Goal: Information Seeking & Learning: Check status

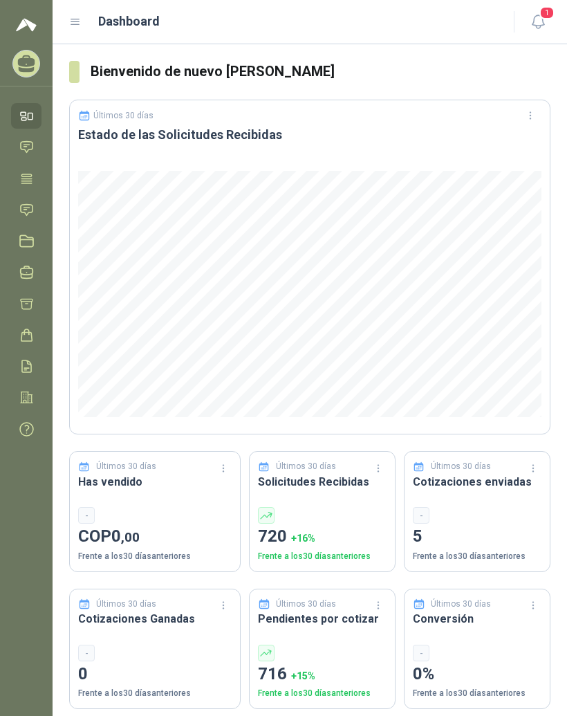
click at [78, 26] on icon at bounding box center [75, 22] width 12 height 12
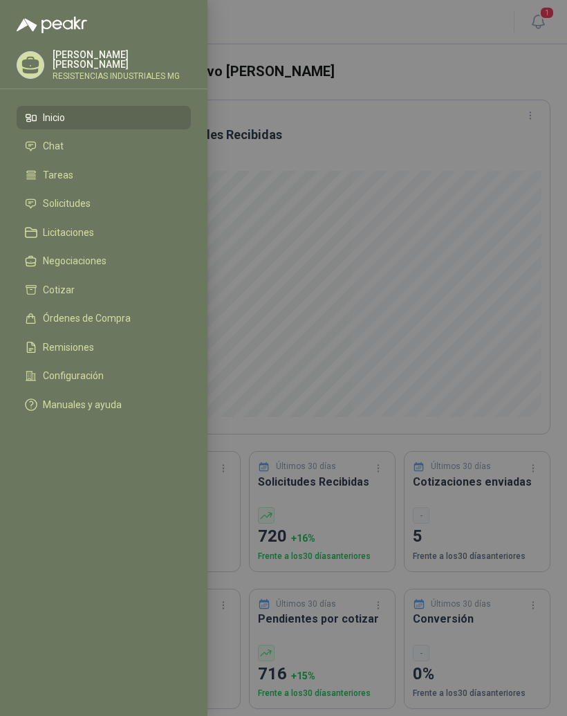
click at [100, 212] on link "Solicitudes" at bounding box center [104, 204] width 174 height 24
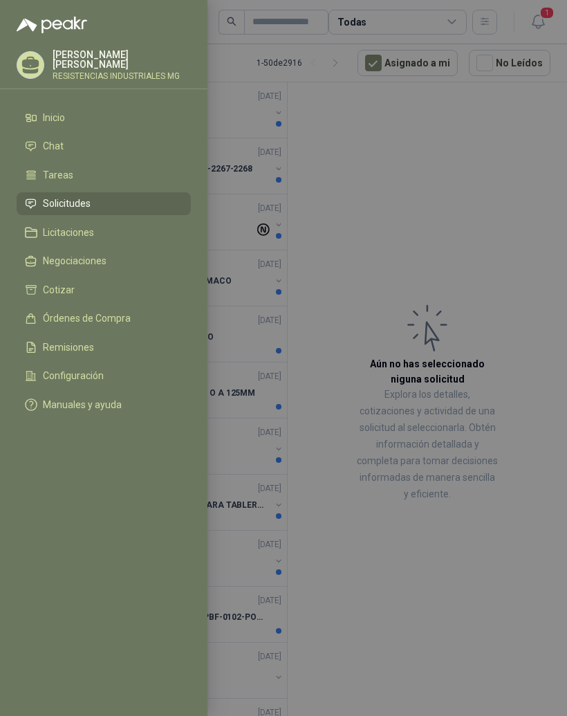
click at [527, 242] on div at bounding box center [283, 358] width 567 height 716
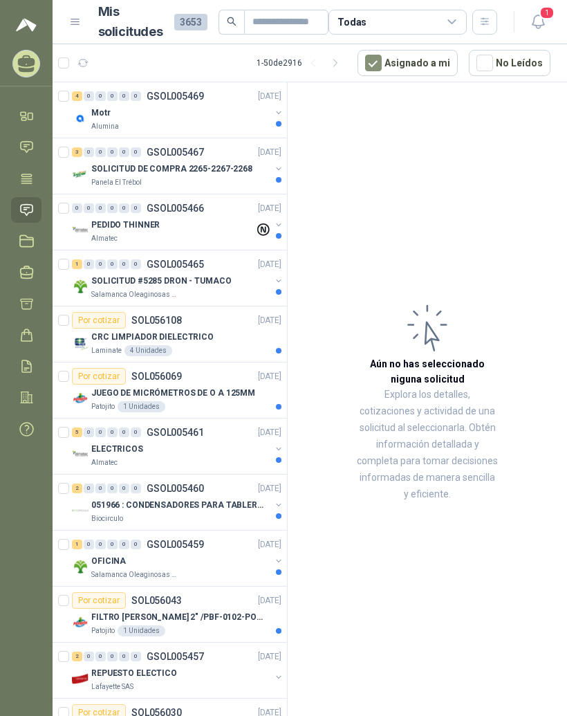
click at [540, 24] on icon "button" at bounding box center [538, 21] width 17 height 17
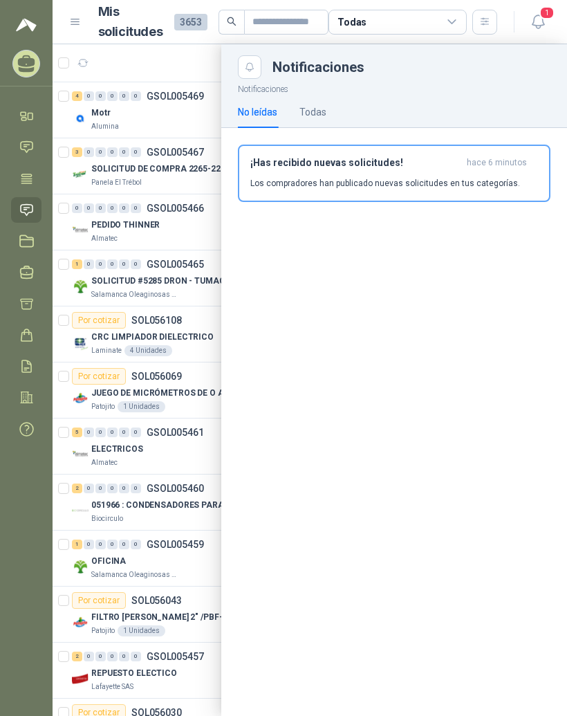
scroll to position [17, 0]
click at [179, 464] on div at bounding box center [310, 380] width 515 height 672
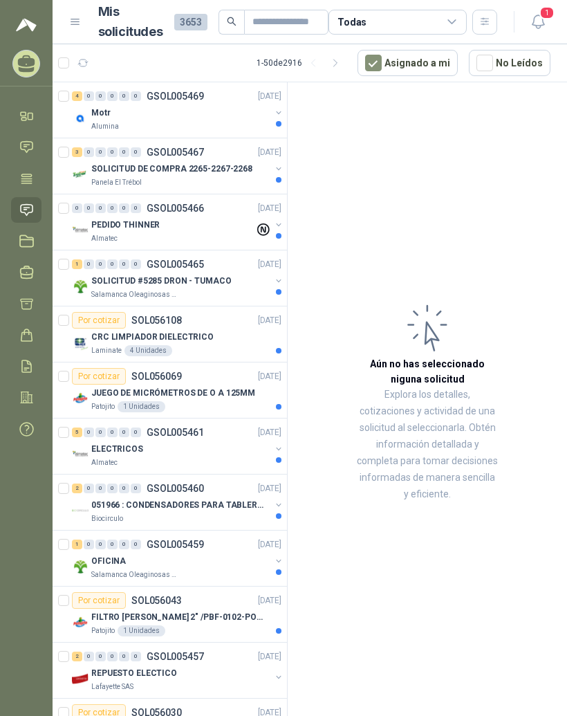
scroll to position [0, 0]
click at [153, 109] on div "Motr" at bounding box center [180, 112] width 179 height 17
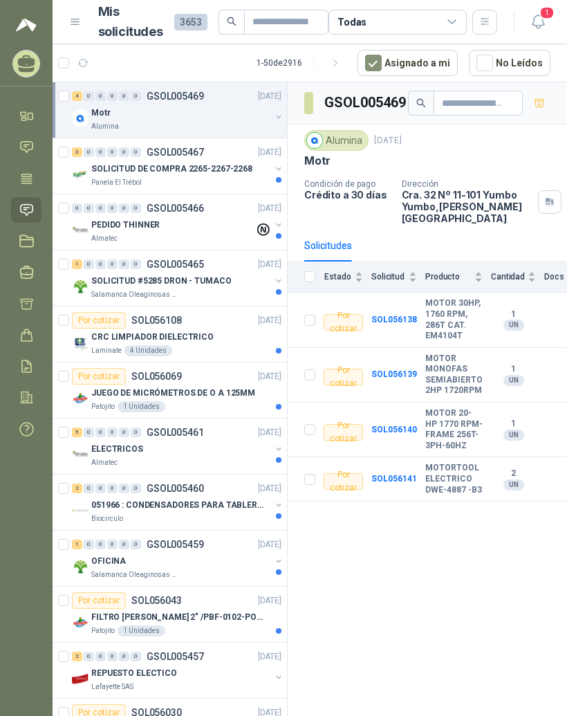
click at [182, 222] on div "PEDIDO THINNER" at bounding box center [172, 225] width 163 height 17
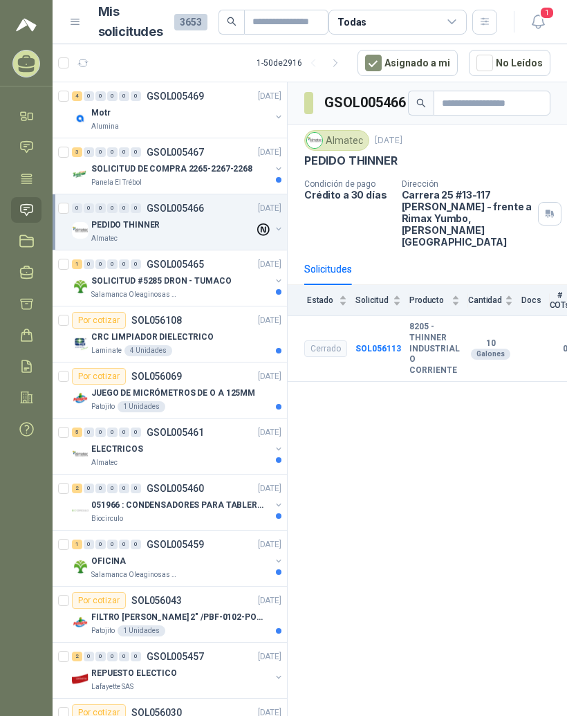
click at [176, 274] on div "SOLICITUD #5285 DRON - TUMACO" at bounding box center [180, 281] width 179 height 17
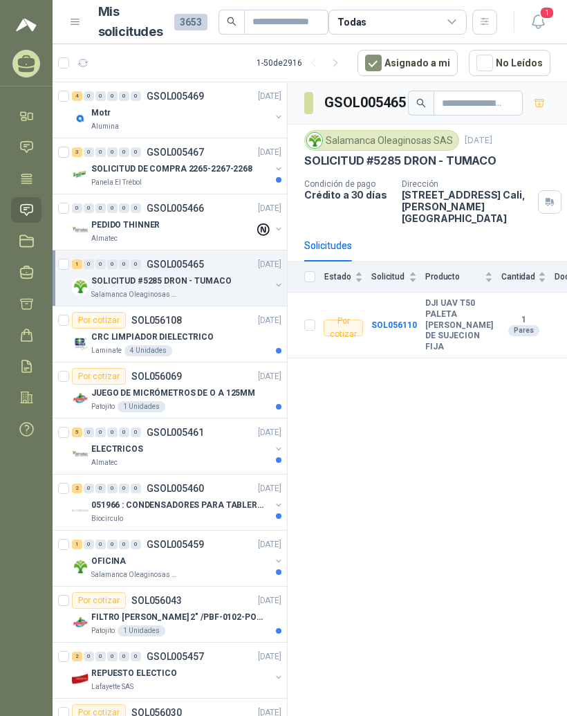
click at [174, 327] on div "Por cotizar SOL056108" at bounding box center [127, 320] width 110 height 17
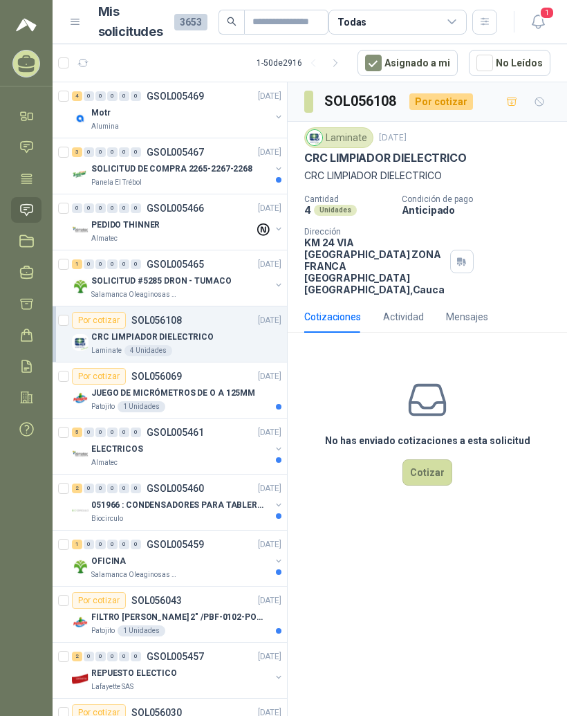
click at [211, 390] on p "JUEGO DE MICRÓMETROS DE O A 125MM" at bounding box center [173, 393] width 164 height 13
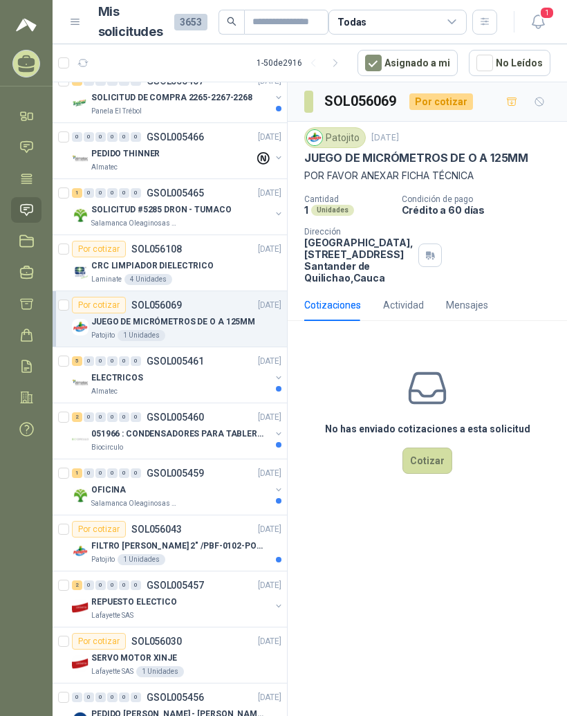
scroll to position [72, 0]
click at [188, 362] on p "GSOL005461" at bounding box center [175, 361] width 57 height 10
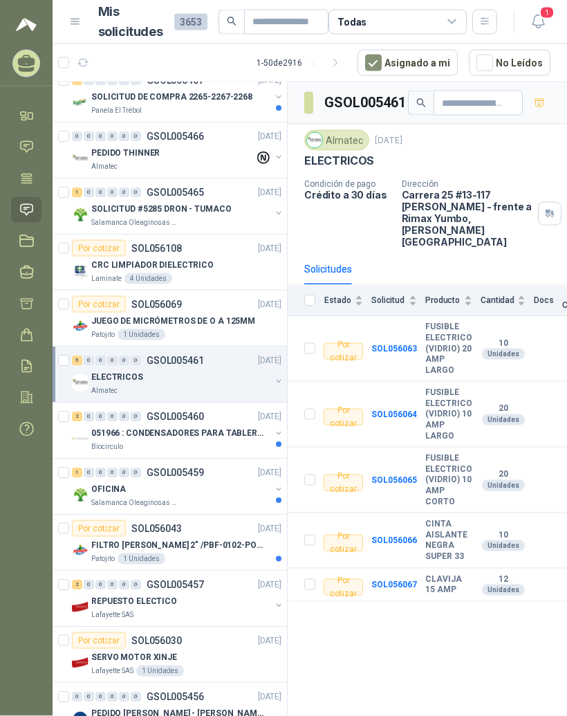
scroll to position [17, 0]
click at [208, 427] on p "051966 : CONDENSADORES PARA TABLERO PRINCIPAL L1" at bounding box center [177, 433] width 172 height 13
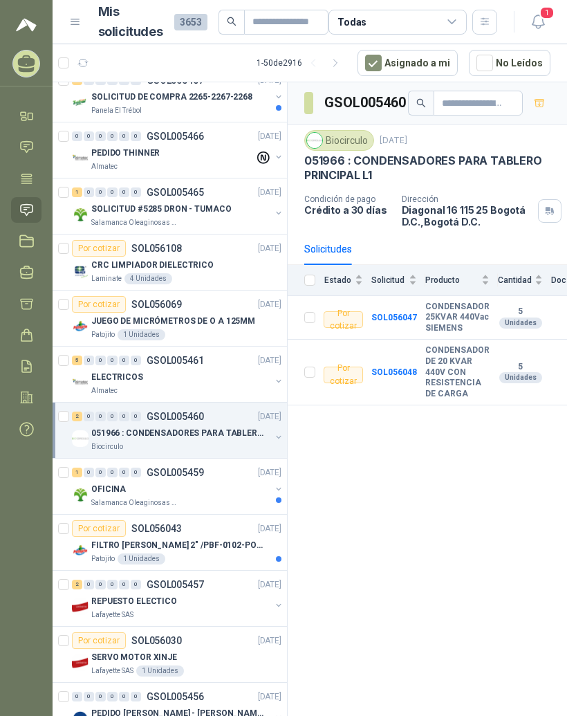
click at [191, 481] on div "OFICINA" at bounding box center [180, 489] width 179 height 17
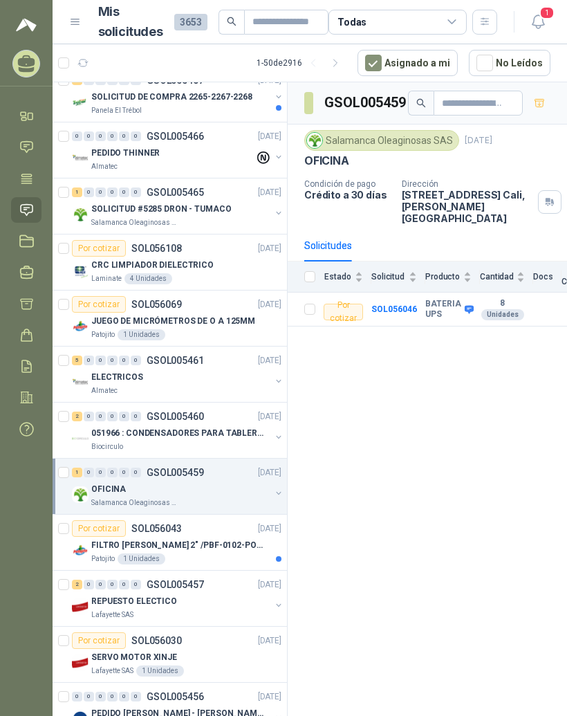
click at [201, 520] on div "Por cotizar SOL056043 [DATE]" at bounding box center [177, 528] width 210 height 17
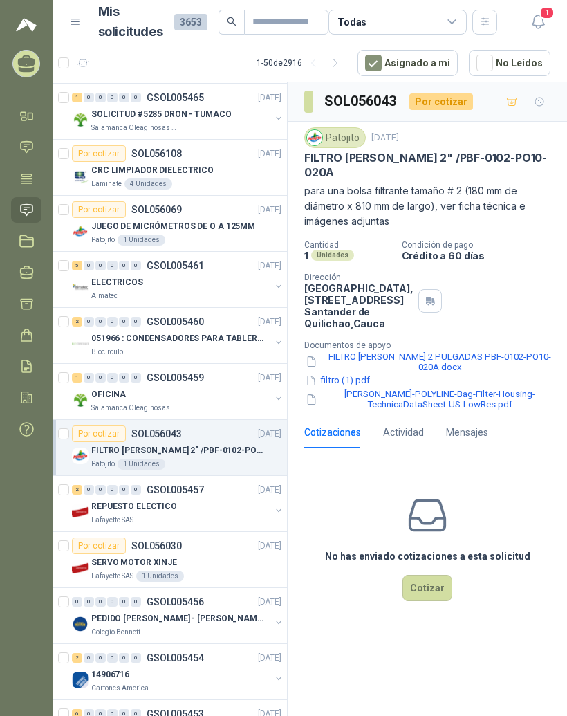
scroll to position [168, 0]
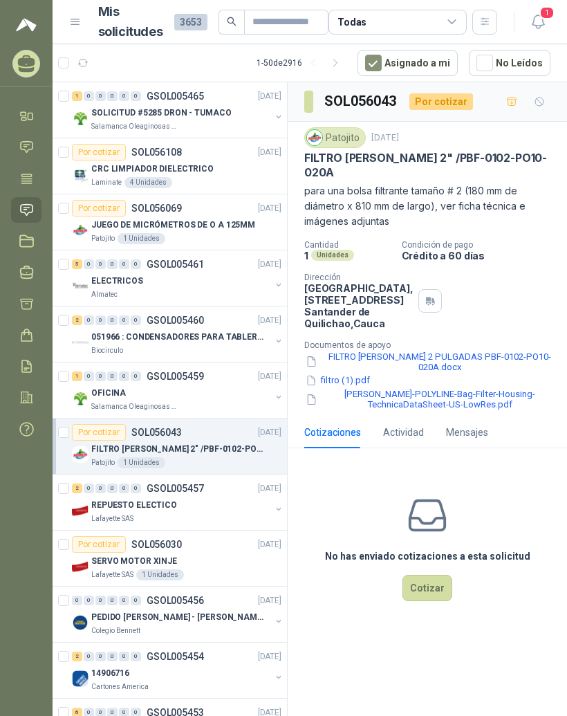
click at [221, 497] on div "REPUESTO ELECTICO" at bounding box center [180, 505] width 179 height 17
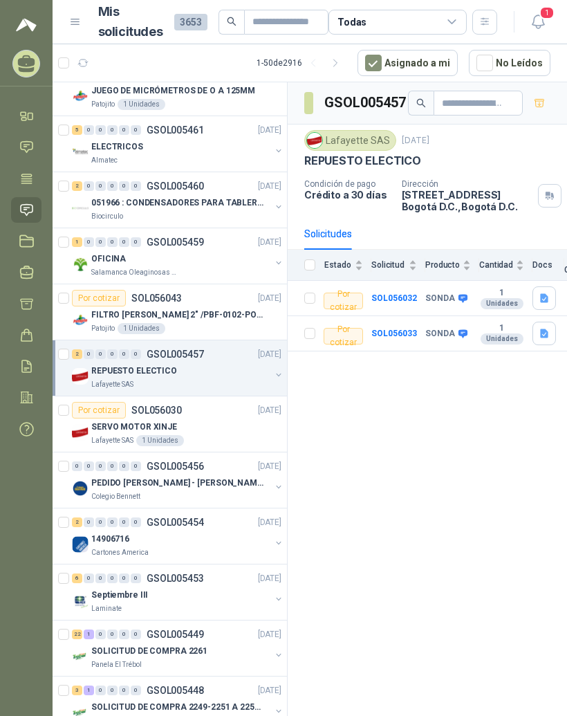
scroll to position [306, 0]
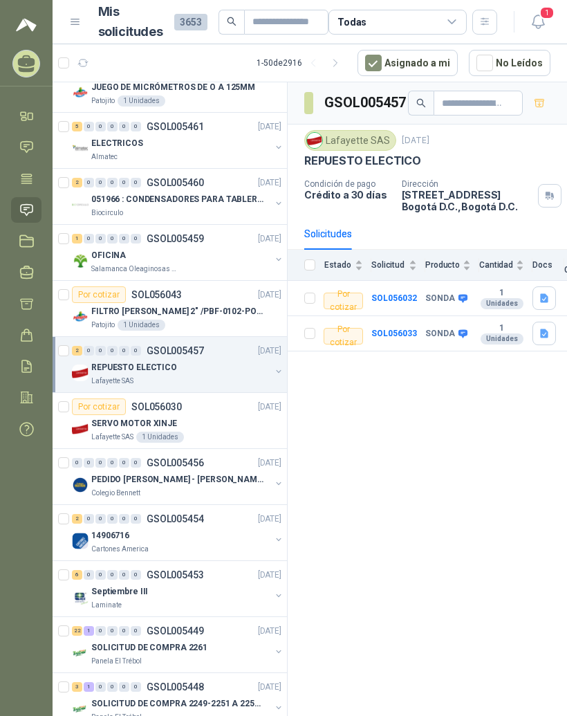
click at [227, 455] on div "0 0 0 0 0 0 GSOL005456 [DATE]" at bounding box center [178, 463] width 212 height 17
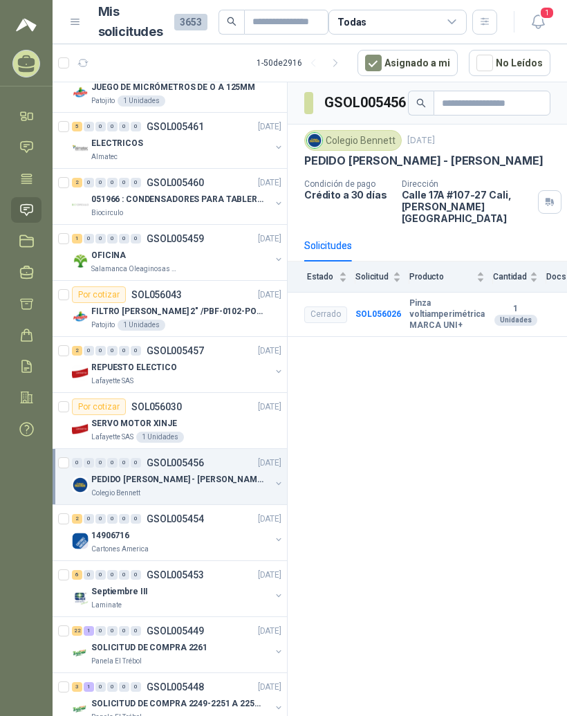
click at [191, 527] on div "14906716" at bounding box center [180, 535] width 179 height 17
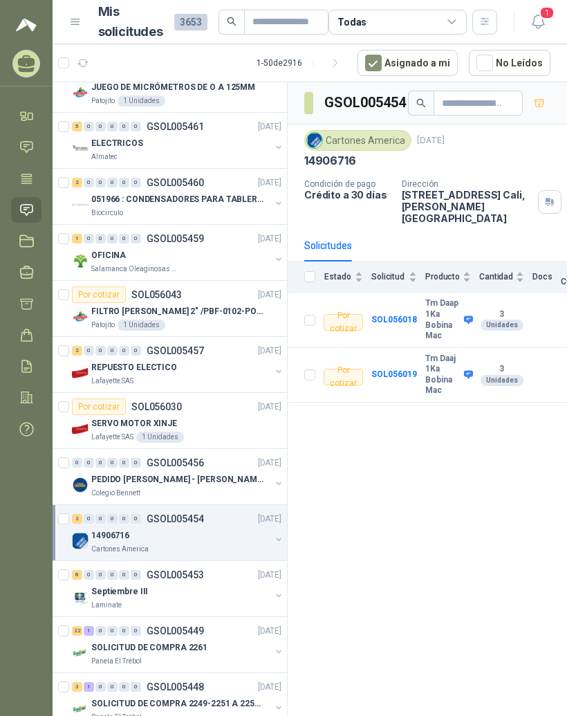
click at [400, 315] on b "SOL056018" at bounding box center [395, 320] width 46 height 10
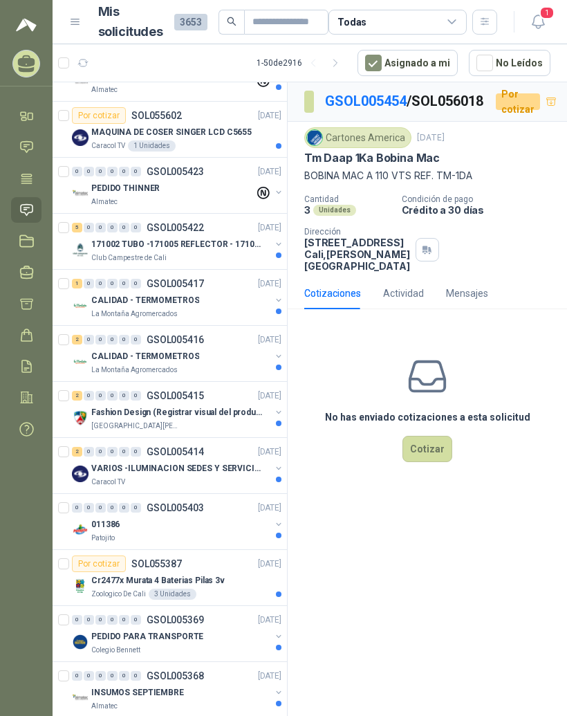
scroll to position [2278, 0]
click at [240, 463] on p "VARIOS -ILUMINACION SEDES Y SERVICIOS" at bounding box center [177, 469] width 172 height 13
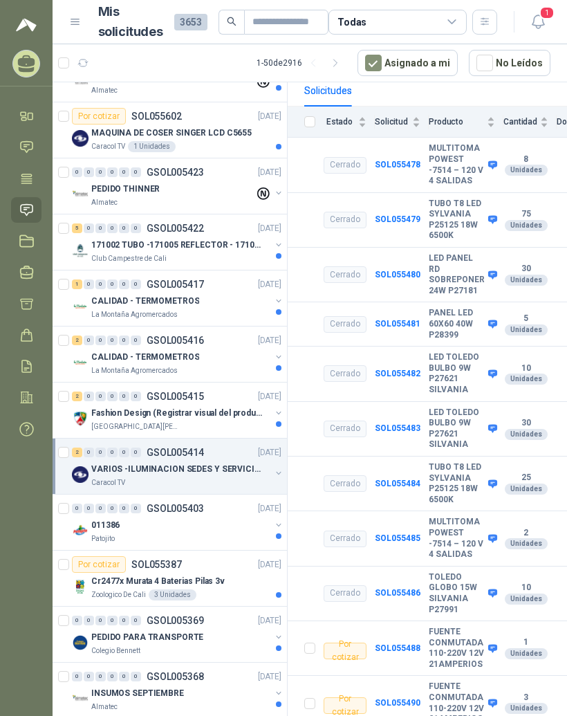
scroll to position [143, 0]
click at [447, 688] on b "FUENTE CONMUTADA 110-220V 12V 21AMPERIOS" at bounding box center [457, 703] width 56 height 43
click at [407, 699] on b "SOL055490" at bounding box center [398, 704] width 46 height 10
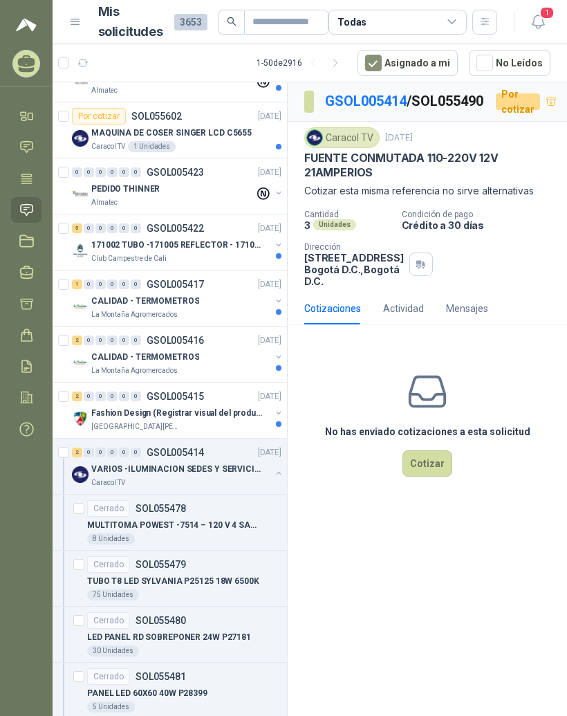
click at [410, 175] on p "FUENTE CONMUTADA 110-220V 12V 21AMPERIOS" at bounding box center [427, 166] width 246 height 30
click at [343, 229] on div "Unidades" at bounding box center [334, 224] width 43 height 11
click at [471, 180] on p "FUENTE CONMUTADA 110-220V 12V 21AMPERIOS" at bounding box center [427, 166] width 246 height 30
click at [381, 93] on link "GSOL005414" at bounding box center [366, 101] width 82 height 17
